Goal: Task Accomplishment & Management: Manage account settings

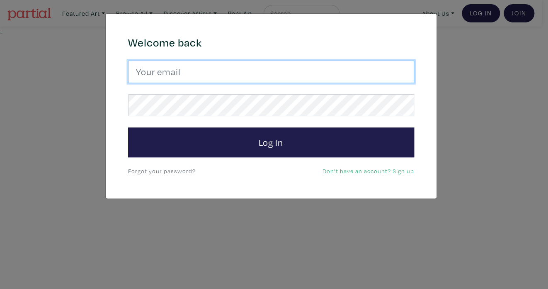
click at [316, 73] on input "email" at bounding box center [271, 72] width 286 height 22
type input "sherrydubebateman@gmail.com"
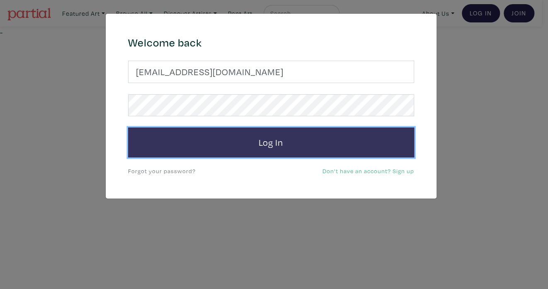
click at [267, 150] on button "Log In" at bounding box center [271, 142] width 286 height 30
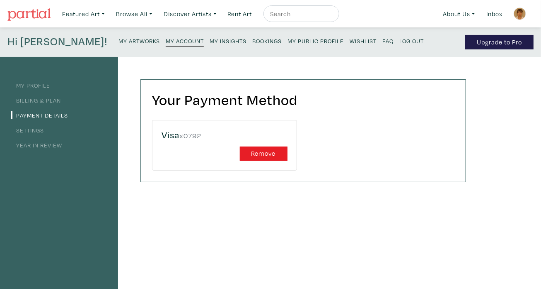
click at [519, 15] on img at bounding box center [520, 13] width 12 height 12
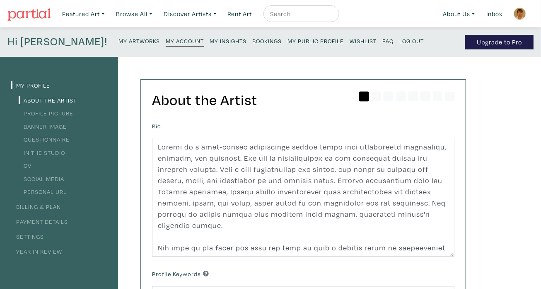
click at [519, 15] on img at bounding box center [520, 13] width 12 height 12
click at [400, 40] on small "Log Out" at bounding box center [412, 41] width 24 height 8
